Goal: Use online tool/utility

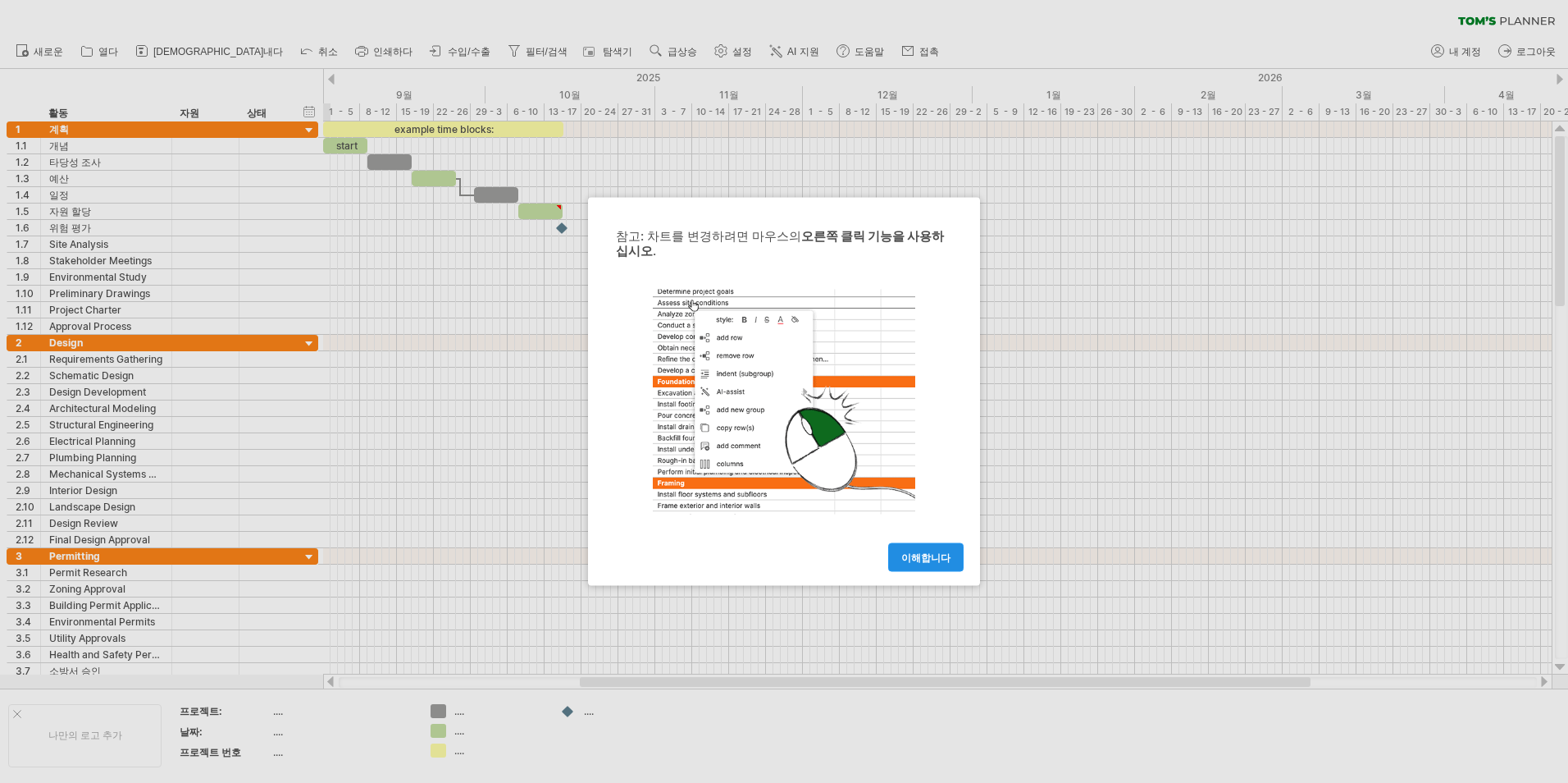
click at [920, 557] on span "이해합니다" at bounding box center [926, 558] width 49 height 12
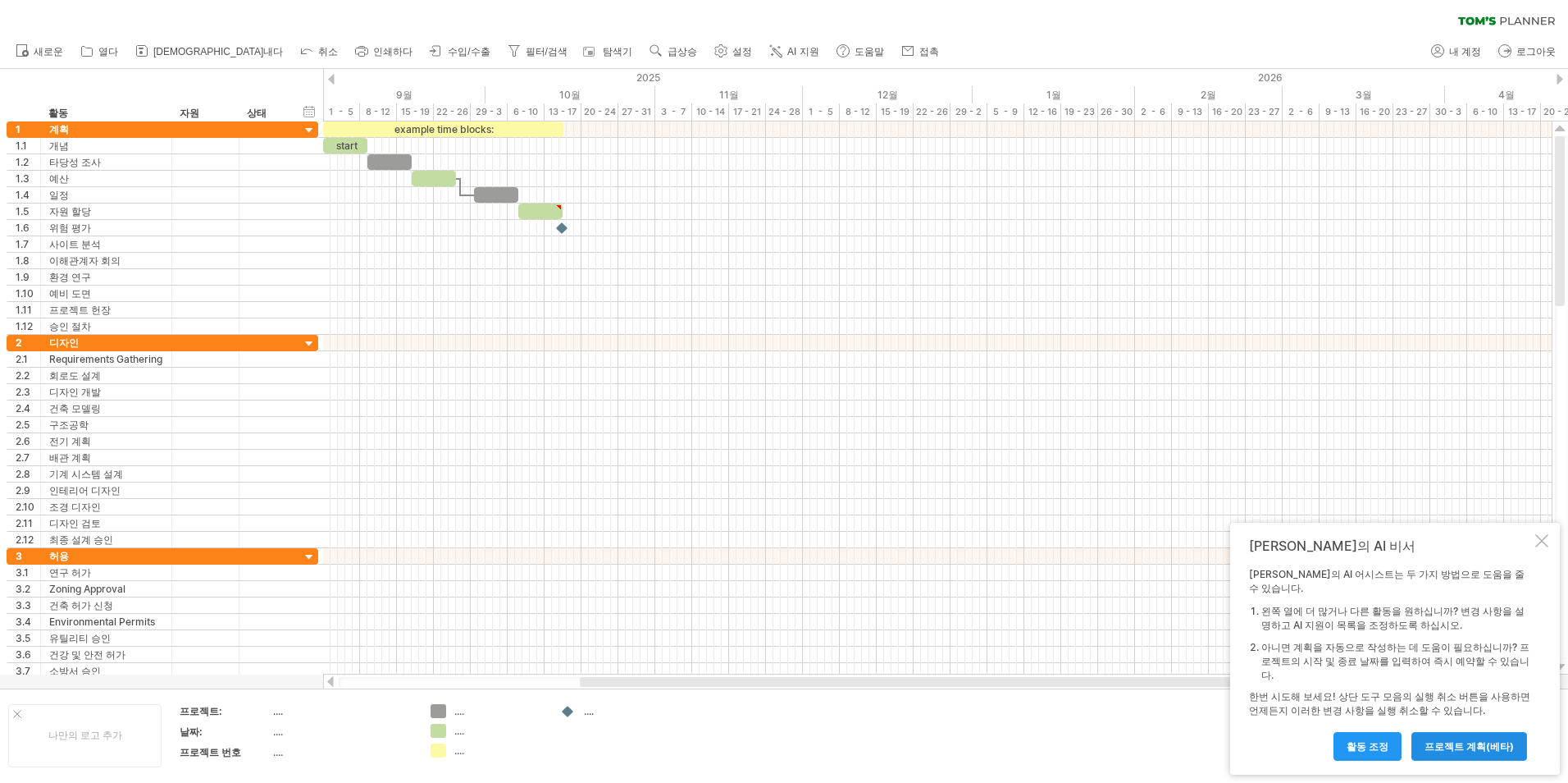
click at [1443, 751] on span "프로젝트 계획(베타)" at bounding box center [1469, 746] width 90 height 12
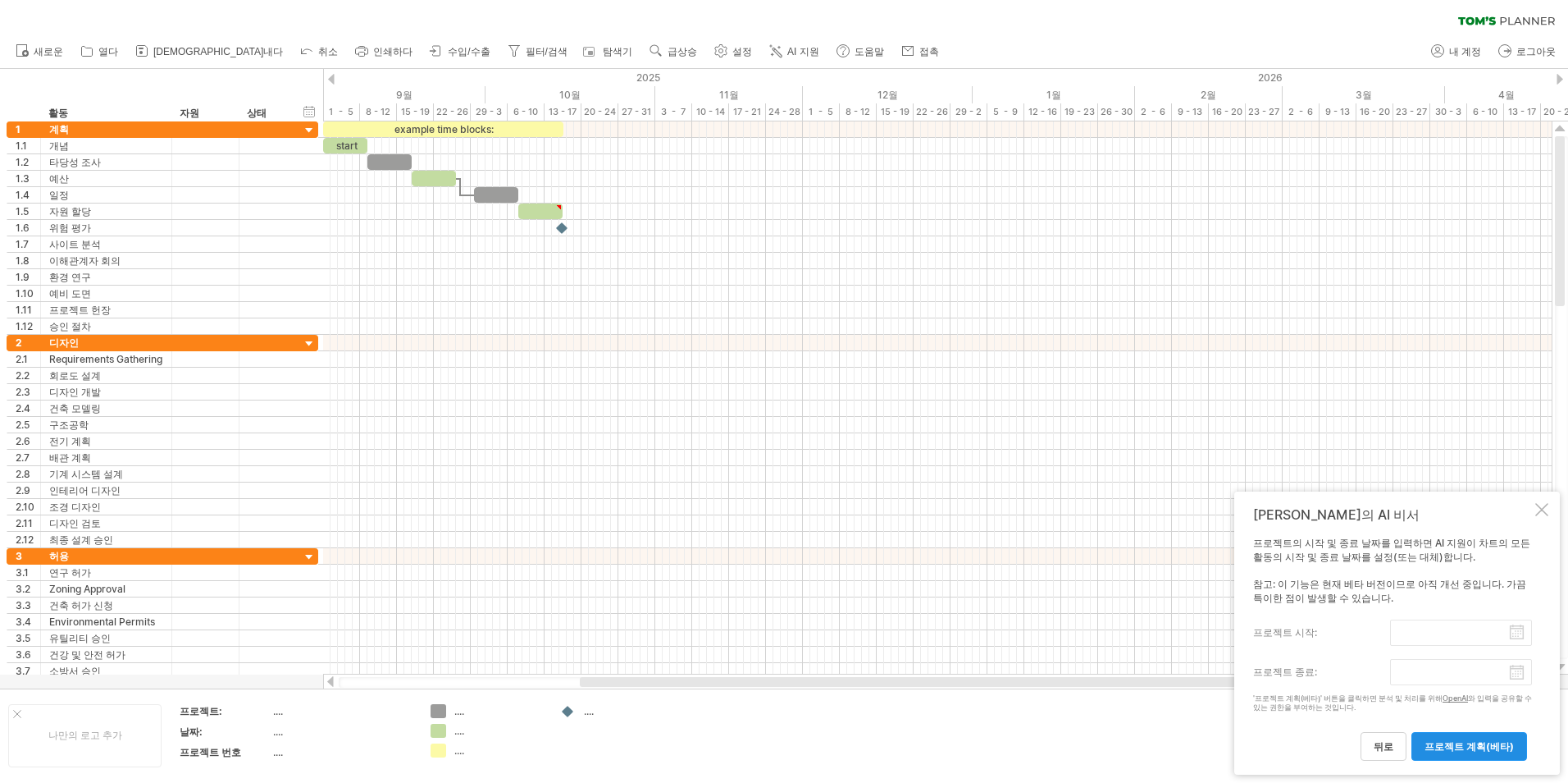
click at [1438, 750] on span "프로젝트 계획(베타)" at bounding box center [1469, 746] width 90 height 12
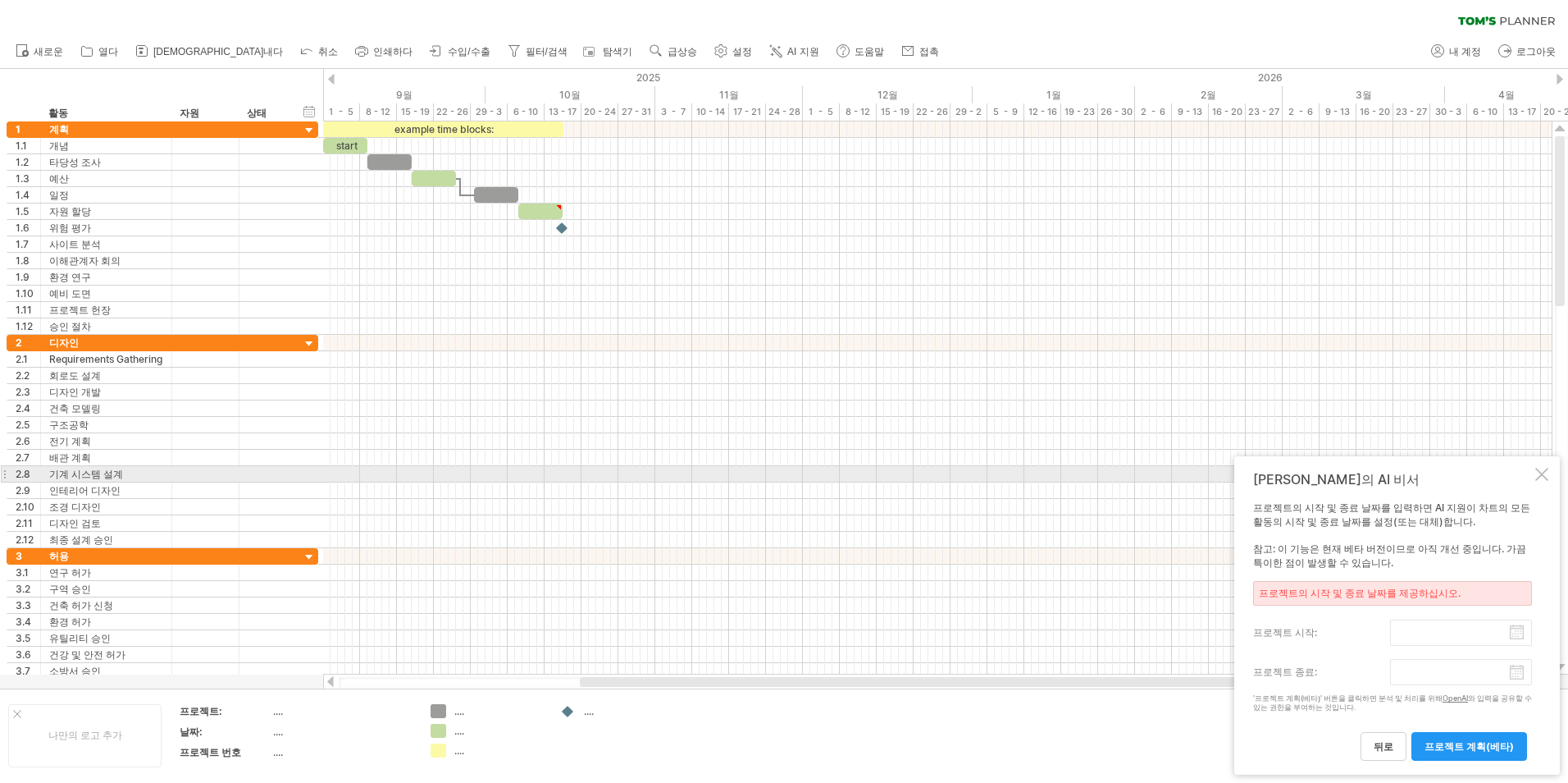
click at [1534, 474] on div "[PERSON_NAME]의 AI 비서 프로젝트의 시작 및 종료 날짜를 입력하면 AI 지원이 차트의 모든 활동의 시작 및 종료 날짜를 설정(또는…" at bounding box center [1397, 615] width 326 height 319
click at [1542, 469] on div at bounding box center [1541, 474] width 13 height 13
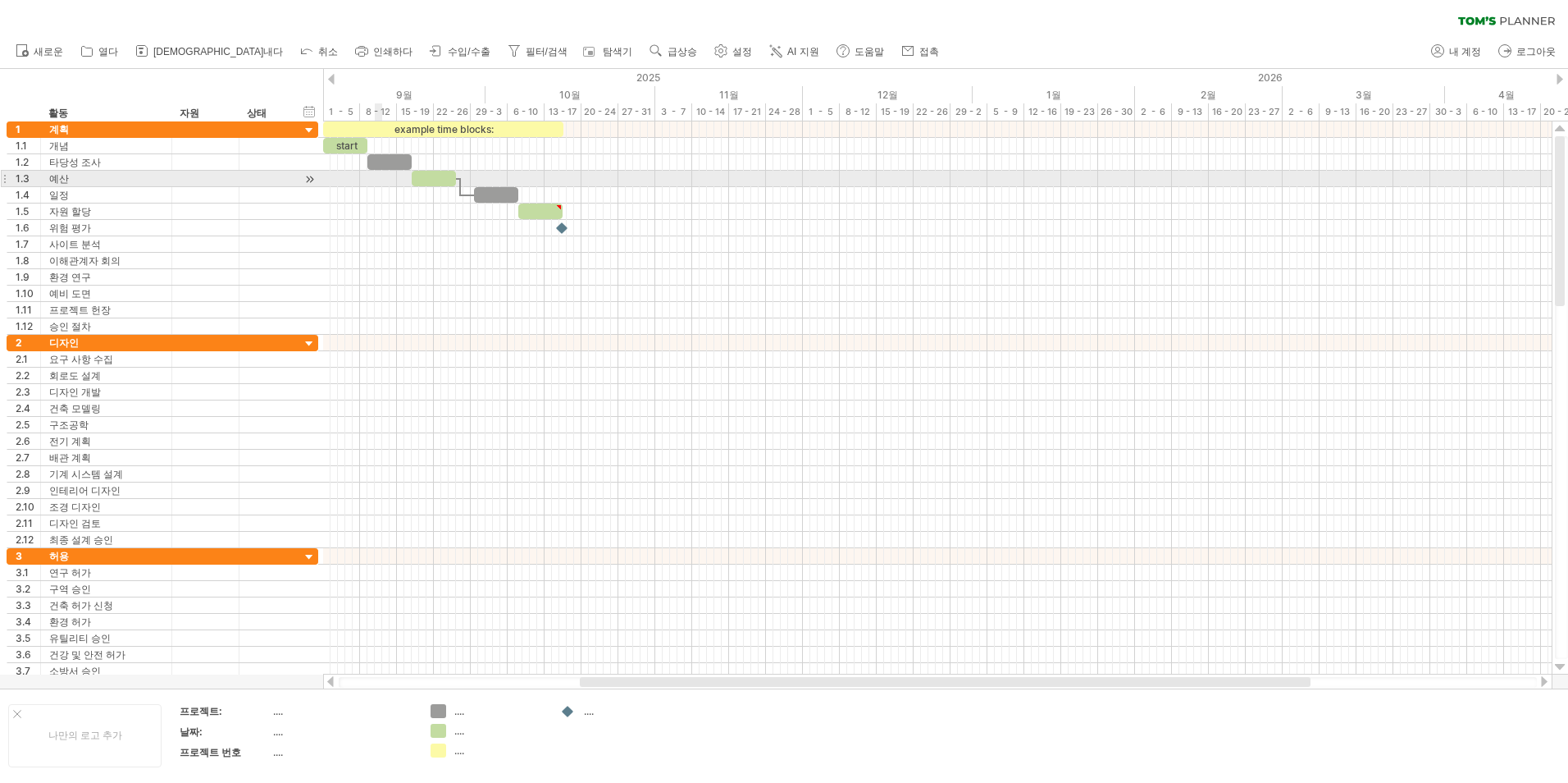
click at [376, 187] on div at bounding box center [936, 179] width 1229 height 17
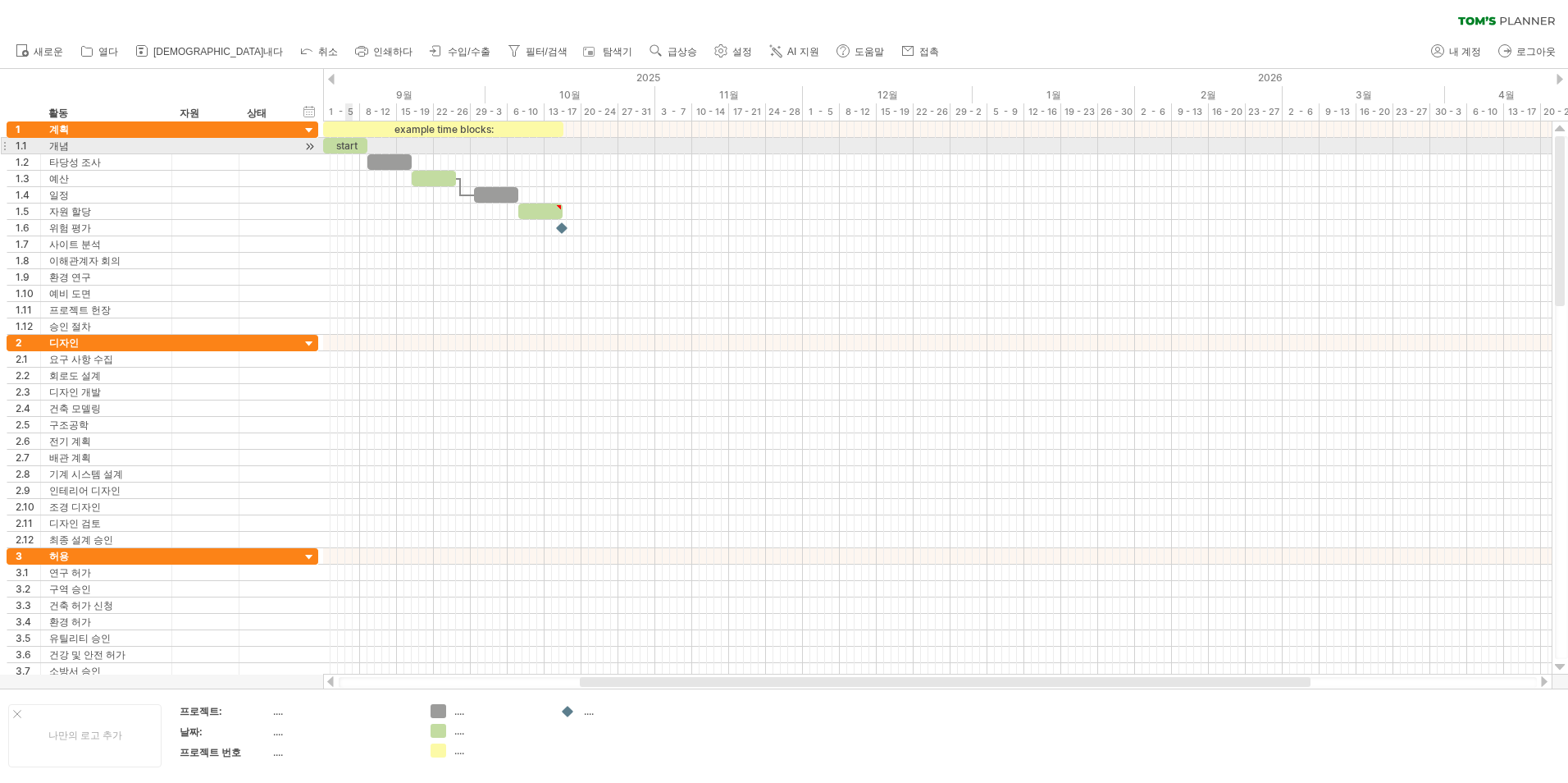
click at [349, 145] on div "start" at bounding box center [344, 146] width 44 height 16
click at [377, 143] on div at bounding box center [936, 146] width 1229 height 17
click at [424, 143] on div at bounding box center [936, 146] width 1229 height 17
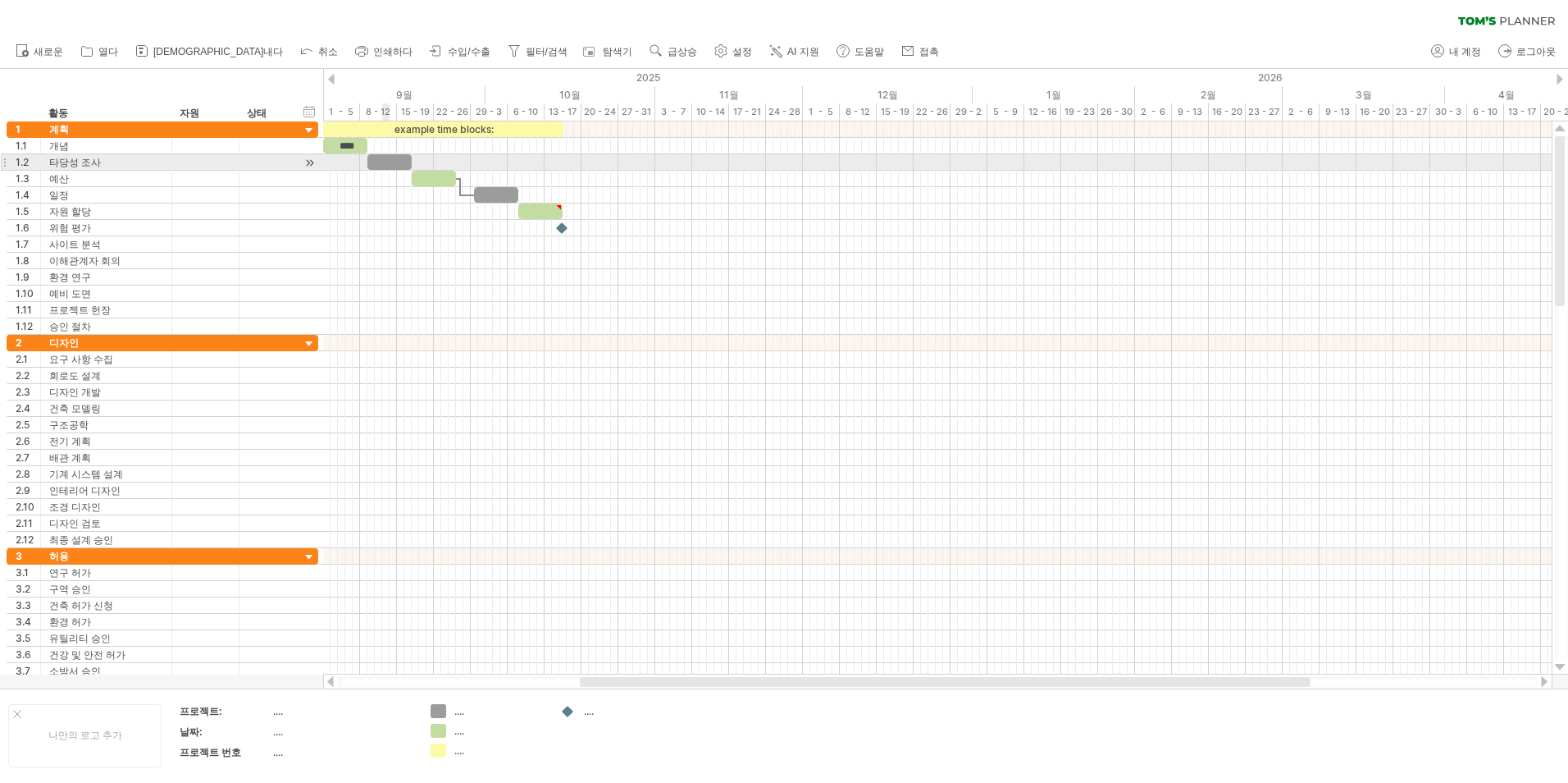
click at [386, 158] on div at bounding box center [389, 162] width 44 height 16
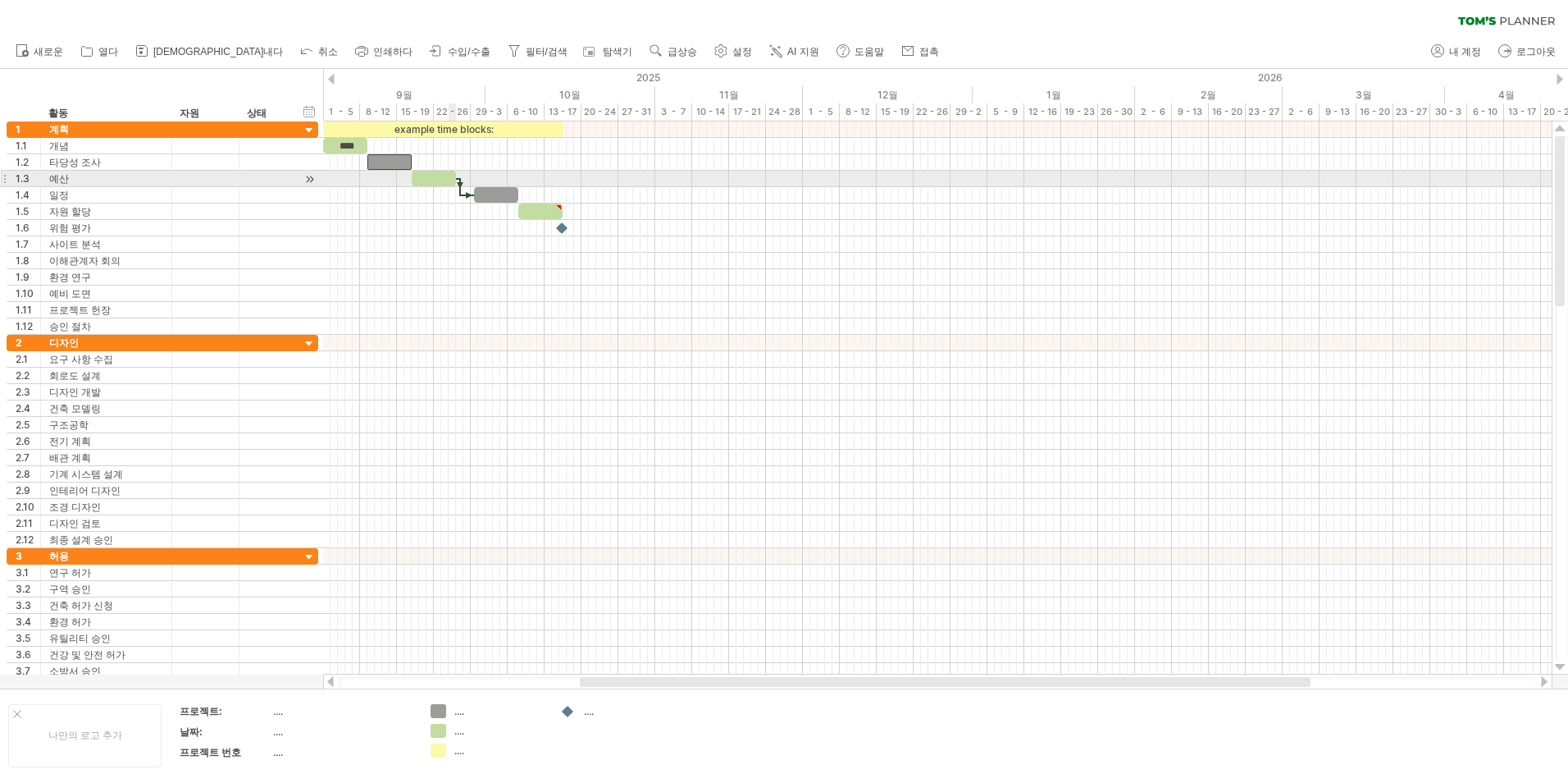
click at [449, 180] on div at bounding box center [433, 179] width 44 height 16
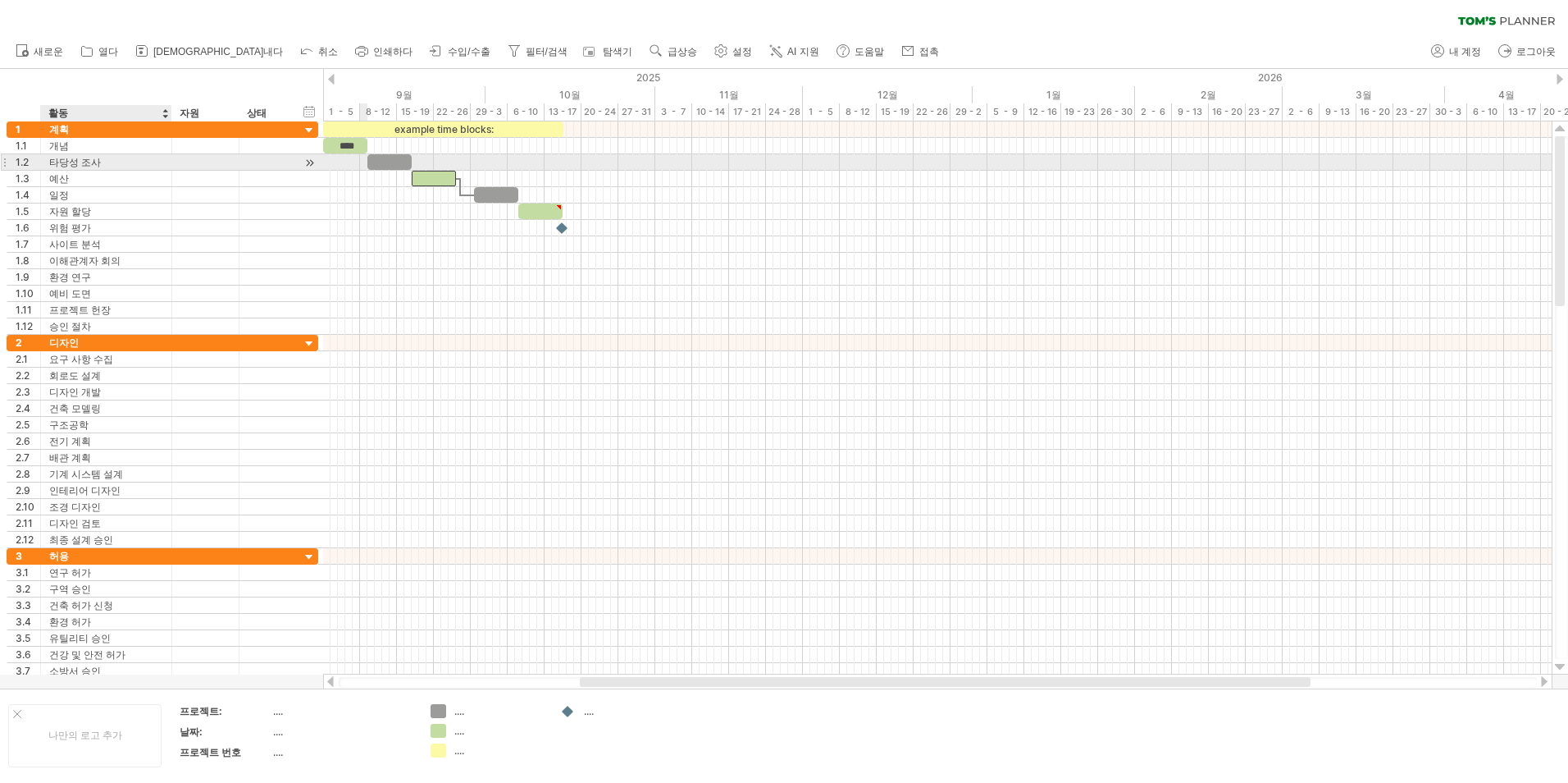
click at [131, 163] on div "타당성 조사" at bounding box center [107, 162] width 114 height 16
click at [309, 159] on div at bounding box center [310, 162] width 16 height 17
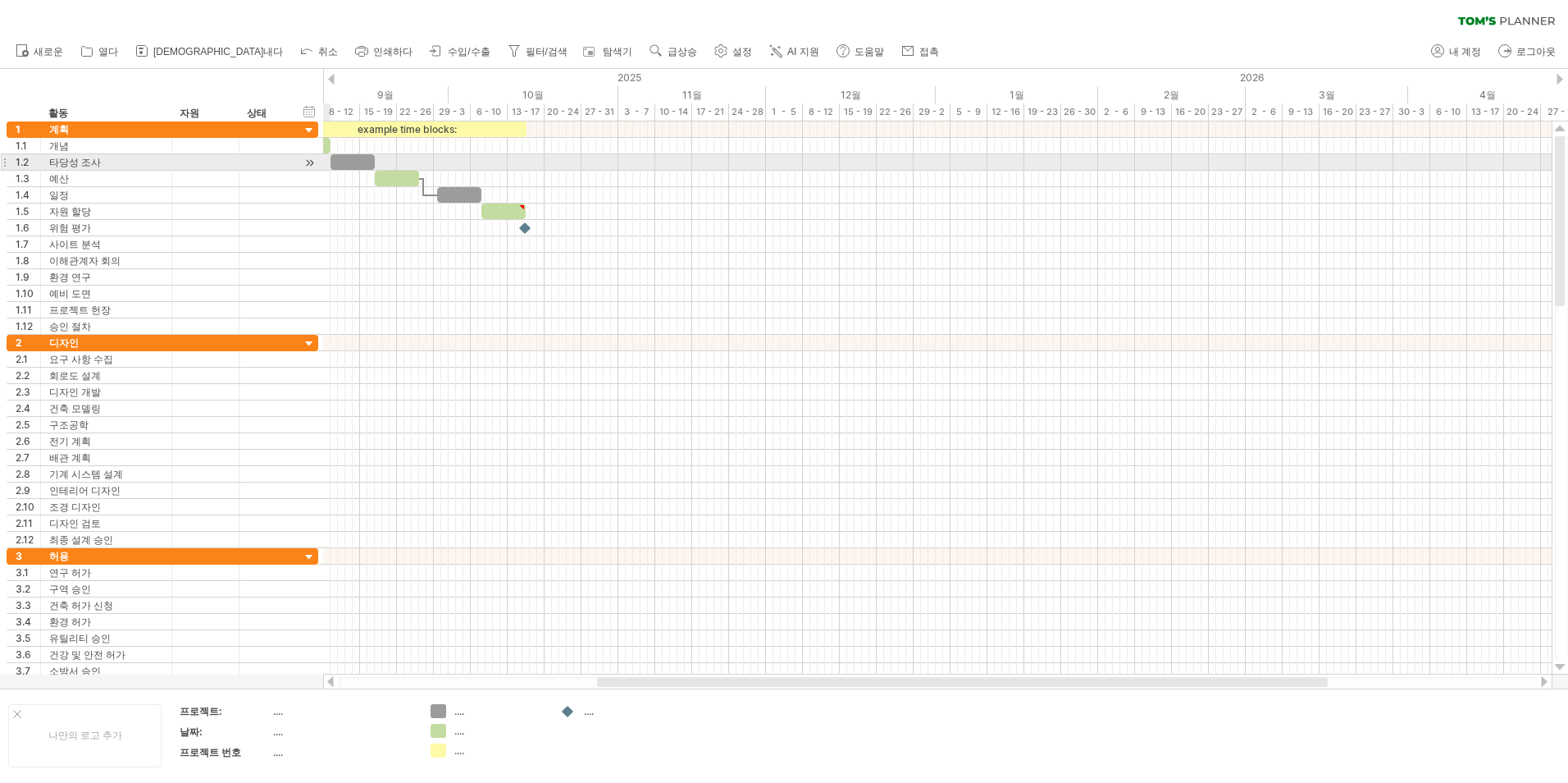
click at [308, 158] on div at bounding box center [310, 162] width 16 height 17
click at [309, 160] on div at bounding box center [310, 162] width 16 height 17
